Goal: Task Accomplishment & Management: Use online tool/utility

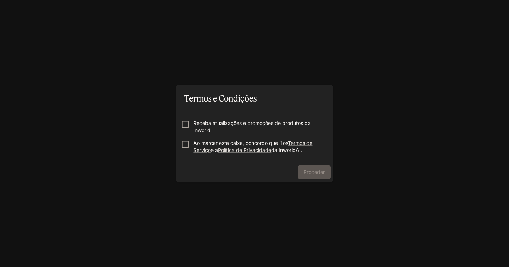
click at [254, 59] on div "Termos e Condições Receba atualizações e promoções de produtos da Inworld. Ao m…" at bounding box center [254, 133] width 509 height 267
click at [186, 138] on form "Receba atualizações e promoções de produtos da Inworld. Ao marcar esta caixa, c…" at bounding box center [254, 134] width 146 height 57
click at [306, 177] on button "Proceder" at bounding box center [314, 172] width 33 height 14
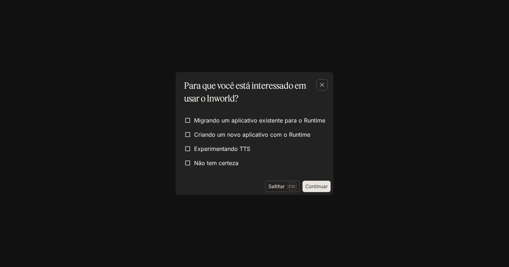
click at [312, 186] on button "Continuar" at bounding box center [316, 186] width 28 height 11
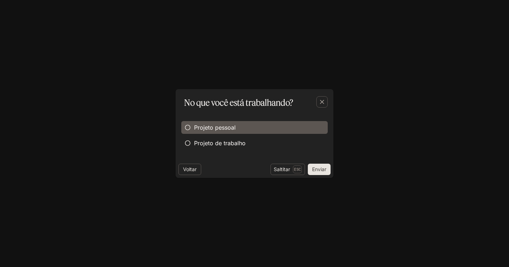
drag, startPoint x: 208, startPoint y: 128, endPoint x: 212, endPoint y: 129, distance: 4.2
click at [208, 129] on span "Projeto pessoal" at bounding box center [215, 127] width 42 height 9
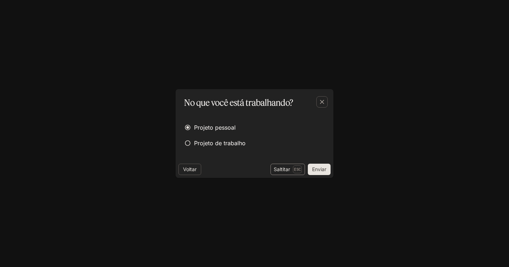
click at [301, 168] on p "Esc" at bounding box center [297, 170] width 9 height 8
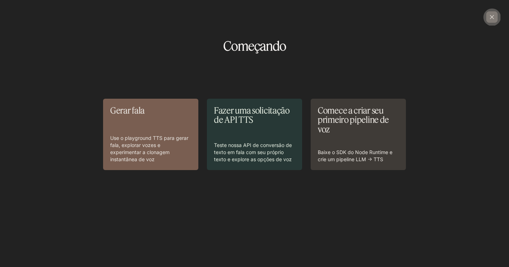
click at [489, 15] on icon "button" at bounding box center [491, 17] width 7 height 7
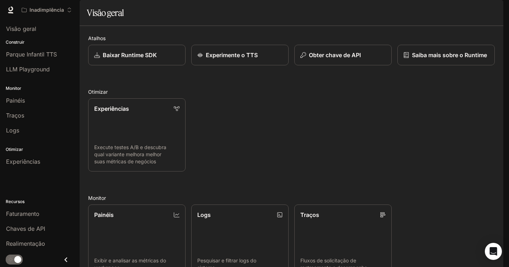
drag, startPoint x: 256, startPoint y: 142, endPoint x: 218, endPoint y: 157, distance: 40.6
click at [220, 158] on div "Experiências Execute testes A/B e descubra qual variante melhora melhor suas mé…" at bounding box center [288, 132] width 412 height 79
click at [234, 59] on p "Experimente o TTS" at bounding box center [231, 55] width 52 height 9
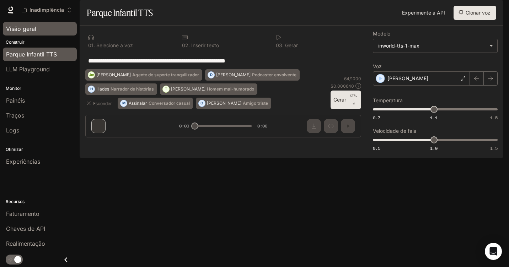
click at [38, 31] on div "Visão geral" at bounding box center [40, 29] width 68 height 9
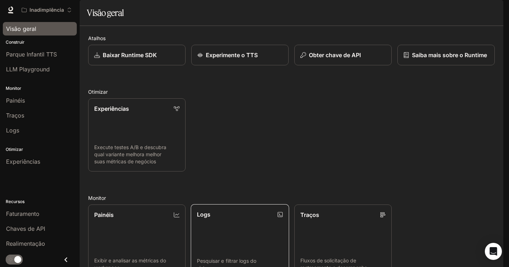
scroll to position [148, 0]
